Goal: Task Accomplishment & Management: Use online tool/utility

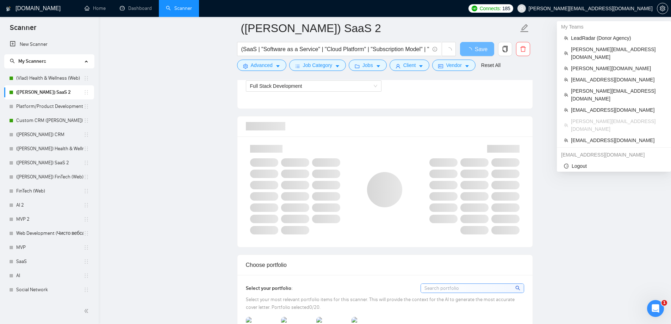
click at [591, 106] on span "[EMAIL_ADDRESS][DOMAIN_NAME]" at bounding box center [617, 110] width 93 height 8
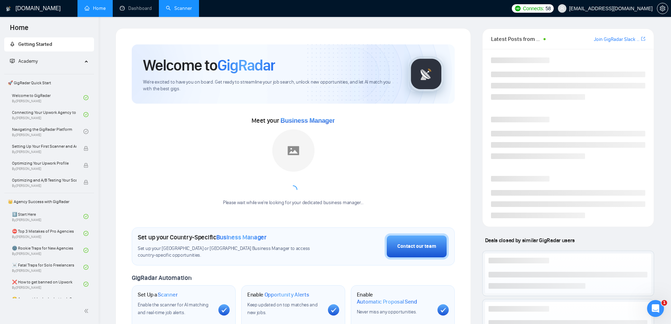
click at [185, 6] on link "Scanner" at bounding box center [179, 8] width 26 height 6
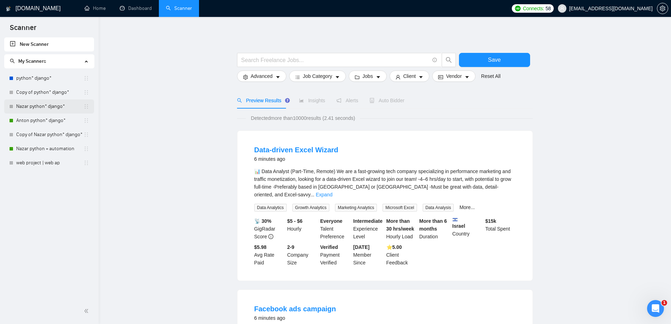
click at [47, 109] on link "Nazar python* django*" at bounding box center [49, 106] width 67 height 14
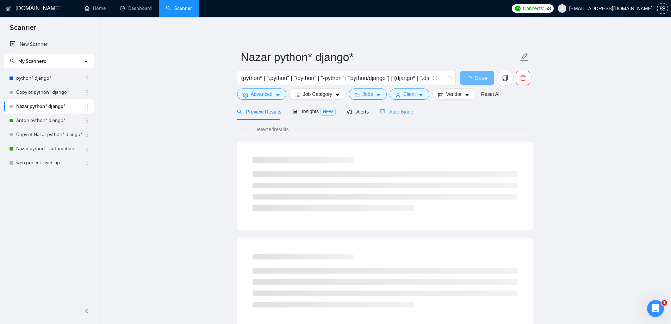
click at [404, 116] on div "Auto Bidder" at bounding box center [397, 111] width 35 height 17
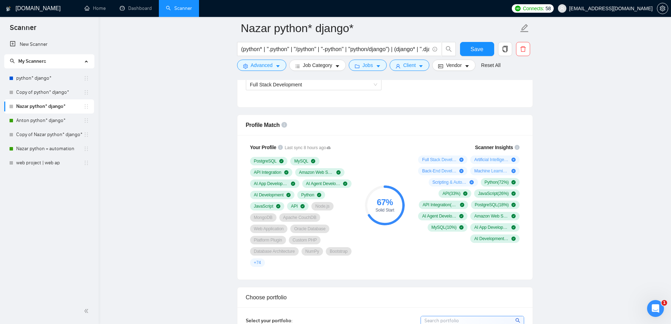
scroll to position [423, 0]
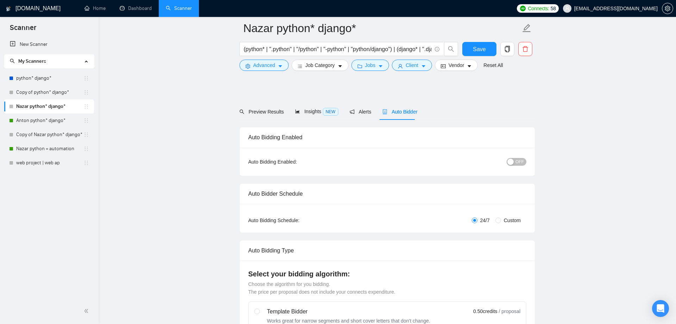
checkbox input "true"
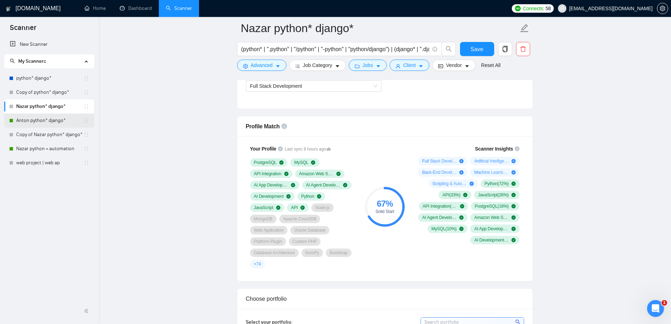
click at [40, 122] on link "Anton python* django*" at bounding box center [49, 120] width 67 height 14
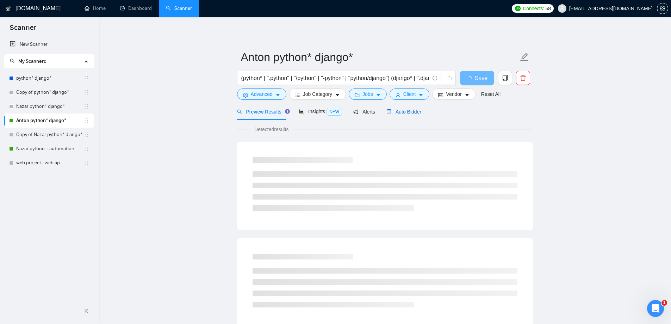
click at [392, 115] on span "Auto Bidder" at bounding box center [404, 112] width 35 height 6
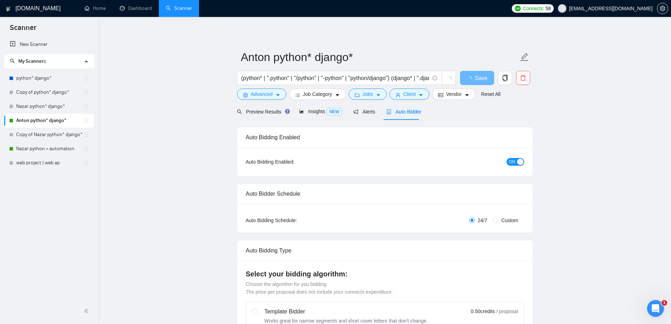
checkbox input "true"
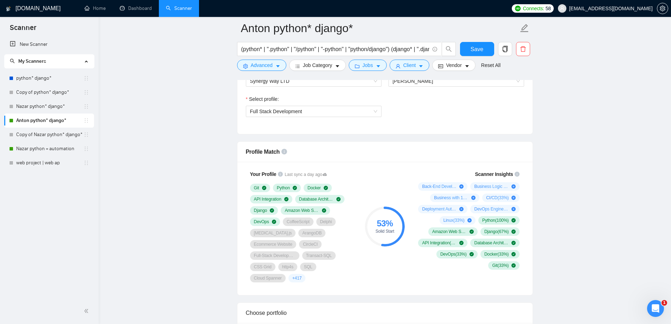
scroll to position [388, 0]
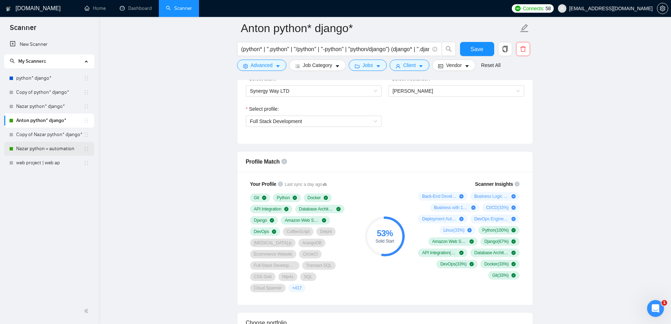
click at [47, 148] on link "Nazar python + automation" at bounding box center [49, 149] width 67 height 14
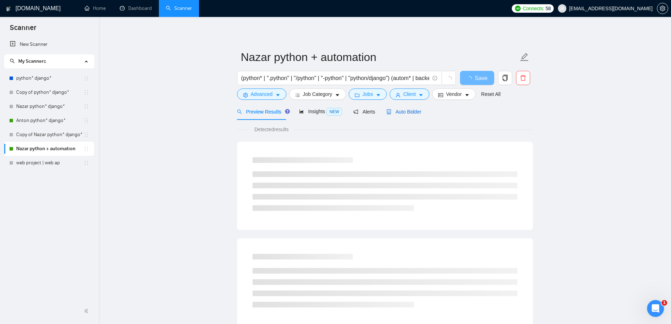
click at [406, 115] on div "Auto Bidder" at bounding box center [404, 112] width 35 height 8
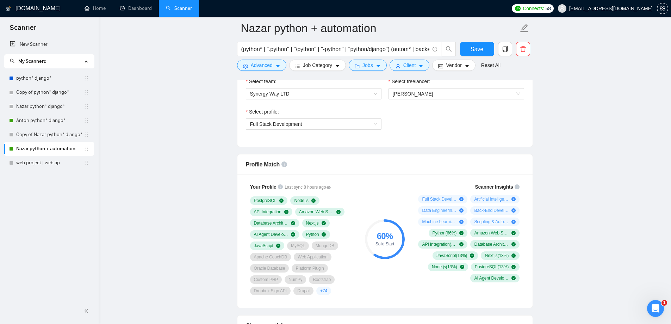
scroll to position [458, 0]
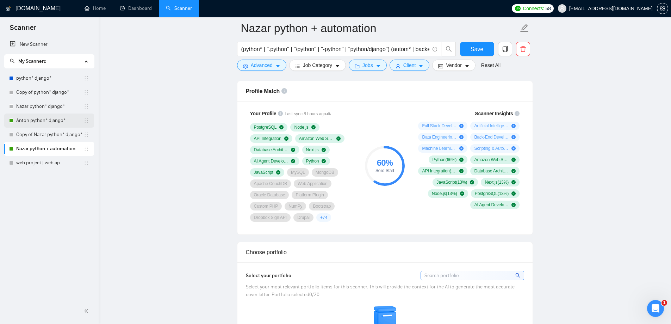
click at [39, 120] on link "Anton python* django*" at bounding box center [49, 120] width 67 height 14
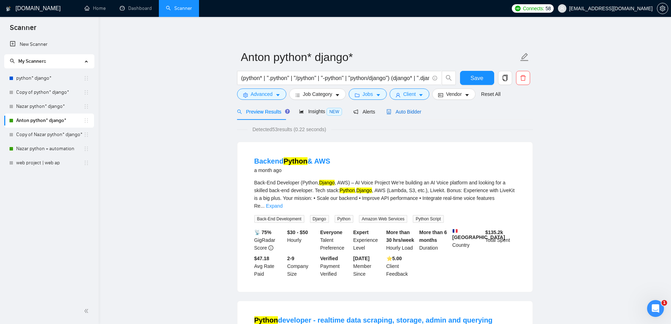
click at [402, 110] on span "Auto Bidder" at bounding box center [404, 112] width 35 height 6
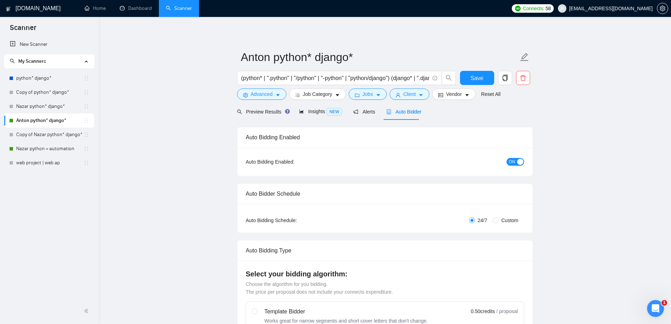
checkbox input "true"
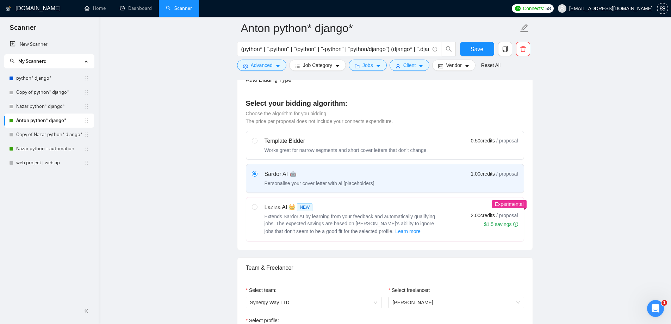
scroll to position [388, 0]
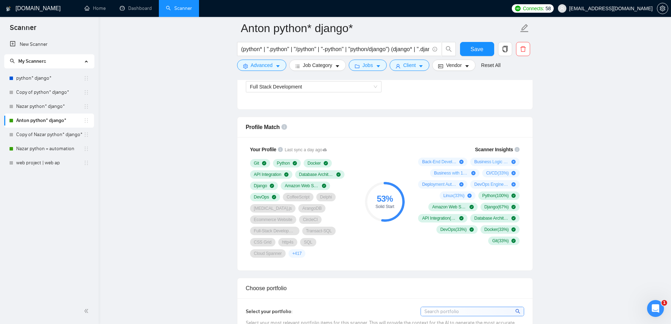
scroll to position [423, 0]
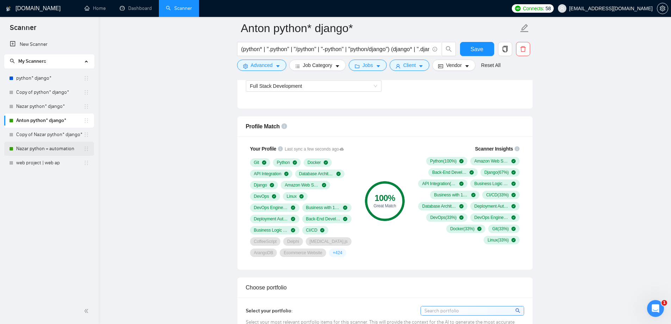
click at [42, 151] on link "Nazar python + automation" at bounding box center [49, 149] width 67 height 14
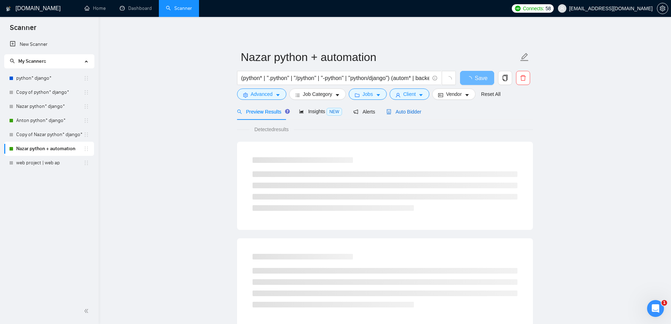
click at [402, 111] on span "Auto Bidder" at bounding box center [404, 112] width 35 height 6
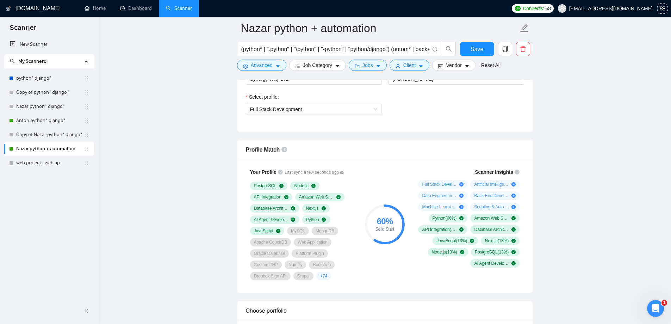
scroll to position [388, 0]
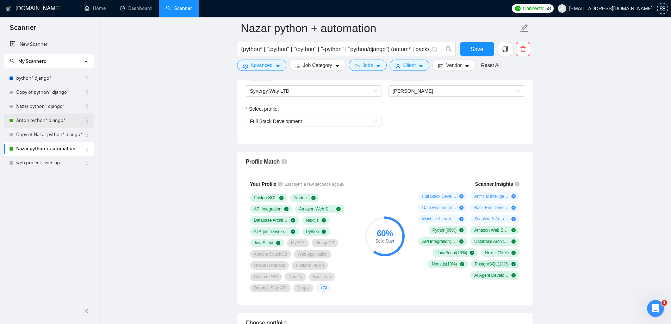
click at [35, 120] on link "Anton python* django*" at bounding box center [49, 120] width 67 height 14
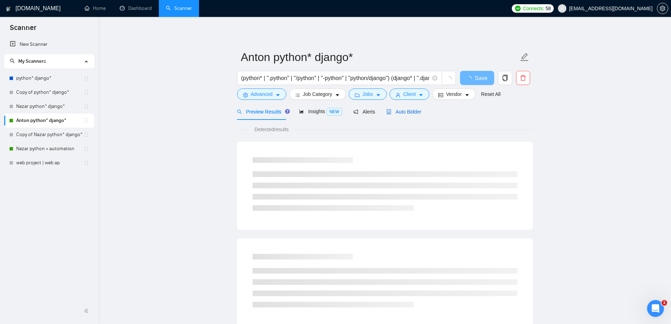
click at [398, 112] on span "Auto Bidder" at bounding box center [404, 112] width 35 height 6
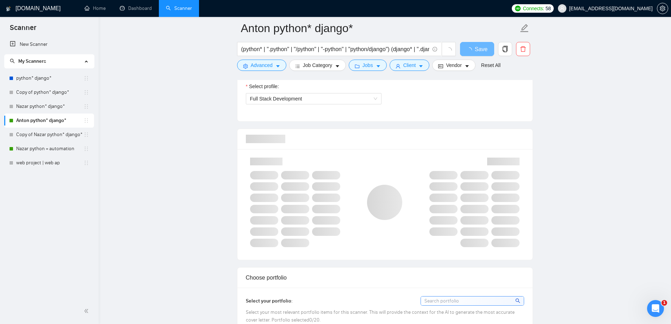
scroll to position [423, 0]
